Goal: Find specific page/section: Find specific page/section

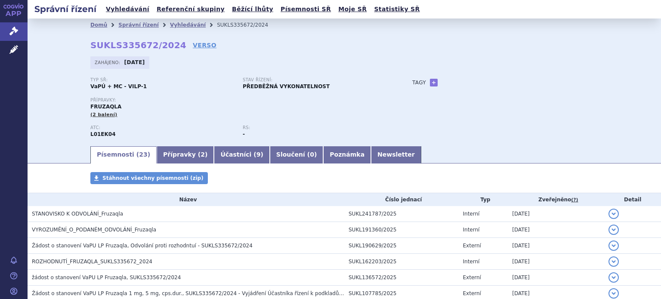
click at [474, 87] on div "Tagy + Přidat" at bounding box center [496, 82] width 203 height 10
click at [59, 31] on span "Správní řízení" at bounding box center [57, 31] width 58 height 18
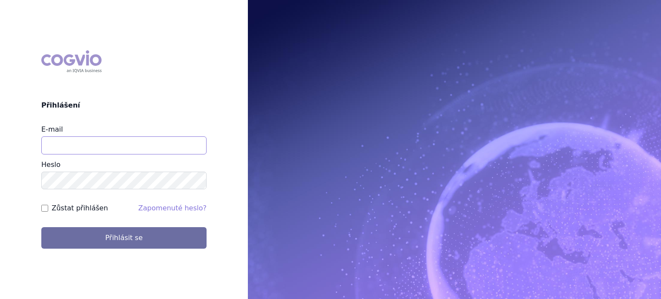
click at [104, 148] on input "E-mail" at bounding box center [123, 145] width 165 height 18
type input "[EMAIL_ADDRESS][PERSON_NAME][DOMAIN_NAME]"
click at [41, 227] on button "Přihlásit se" at bounding box center [123, 238] width 165 height 22
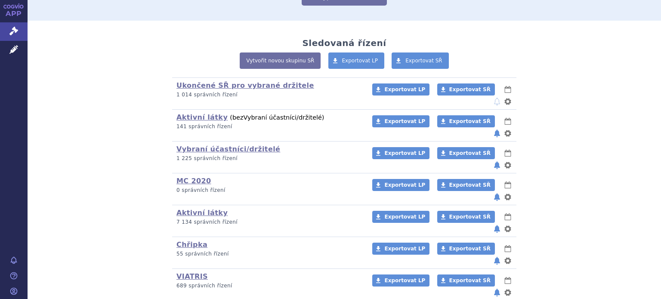
scroll to position [150, 0]
